Goal: Task Accomplishment & Management: Use online tool/utility

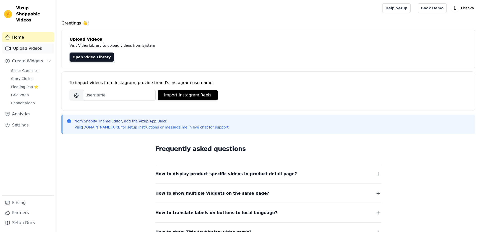
click at [33, 43] on link "Upload Videos" at bounding box center [28, 48] width 52 height 10
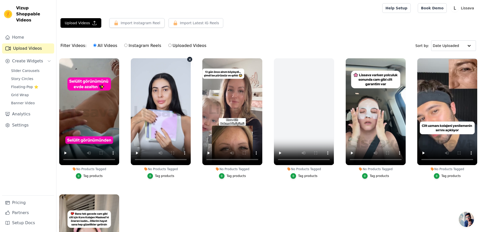
click at [185, 189] on ul "No Products Tagged Tag products No Products Tagged Tag products No Products Tag…" at bounding box center [268, 163] width 424 height 216
click at [189, 58] on icon "button" at bounding box center [190, 59] width 4 height 4
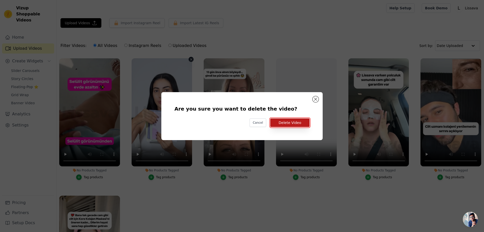
click at [293, 121] on button "Delete Video" at bounding box center [289, 122] width 39 height 9
